Goal: Check status

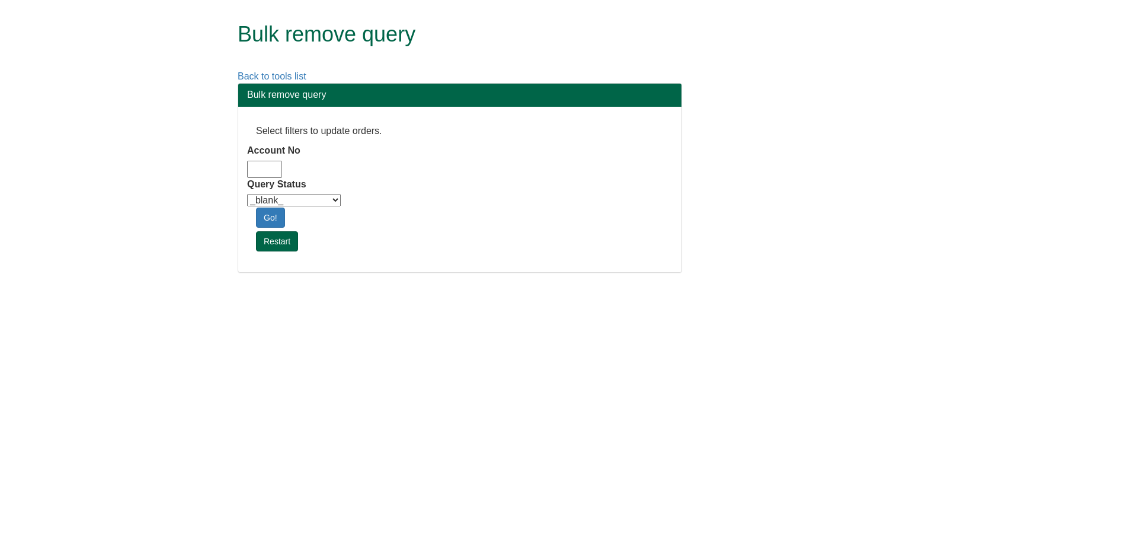
click at [256, 170] on input "Account No" at bounding box center [264, 169] width 35 height 17
type input "adm10"
click at [309, 202] on select "_blank_ Customer Credit_Control Purchasing Internal Other Address High_Value Co…" at bounding box center [294, 200] width 94 height 12
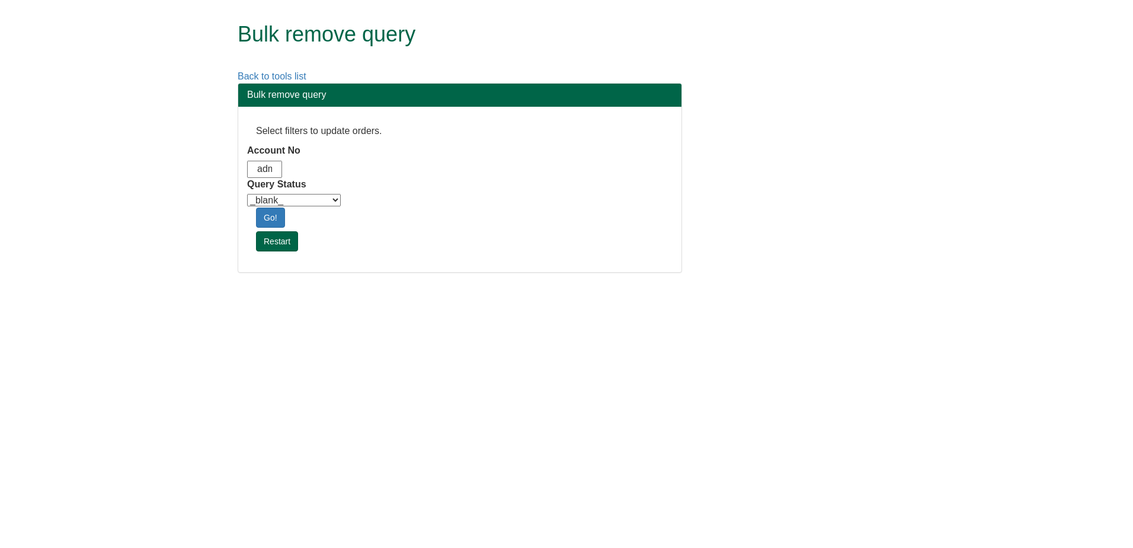
select select "Automation_Check"
click at [247, 194] on select "_blank_ Customer Credit_Control Purchasing Internal Other Address High_Value Co…" at bounding box center [294, 200] width 94 height 12
click at [553, 284] on html "Bulk remove query Back to tools list Bulk remove query Select filters to update…" at bounding box center [566, 142] width 1133 height 284
click at [280, 222] on link "Go!" at bounding box center [270, 217] width 29 height 20
